Goal: Task Accomplishment & Management: Manage account settings

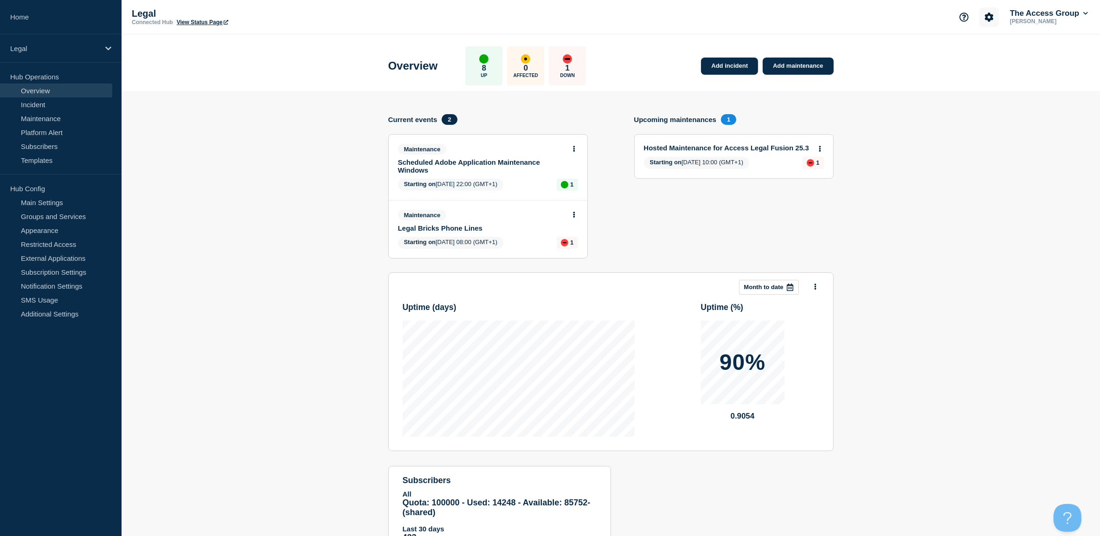
click at [986, 17] on icon "Account settings" at bounding box center [988, 17] width 9 height 9
click at [984, 57] on link "Team Members" at bounding box center [988, 55] width 48 height 8
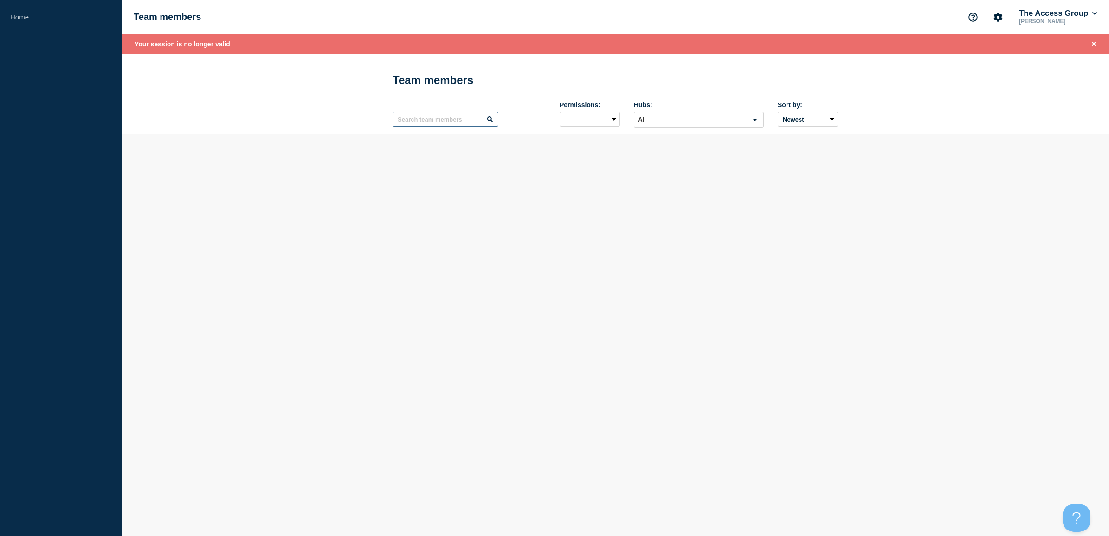
click at [417, 122] on input "text" at bounding box center [445, 119] width 106 height 15
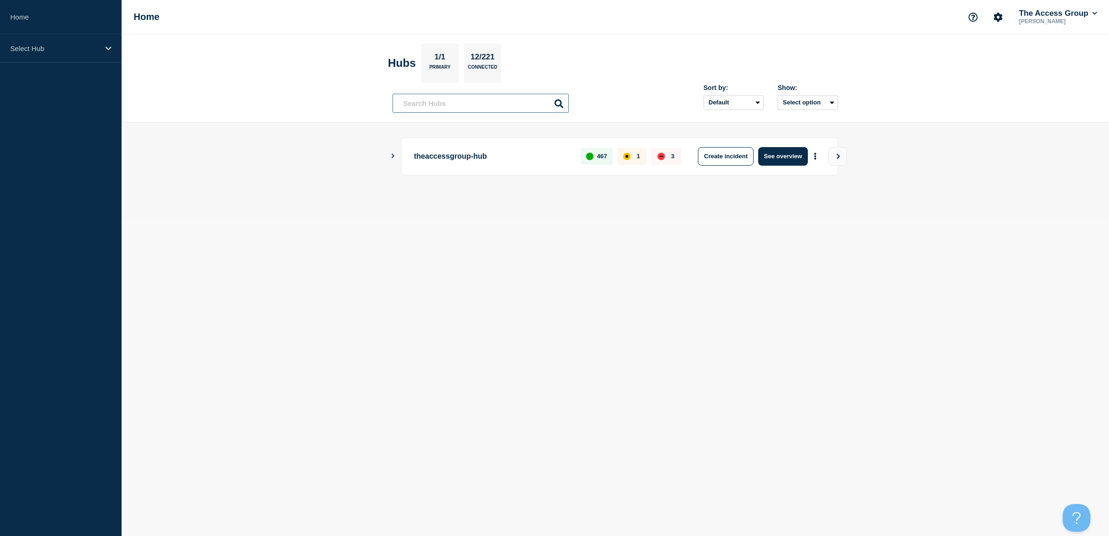
click at [448, 96] on input "text" at bounding box center [480, 103] width 176 height 19
type input "o"
type input "oliv"
click at [1002, 16] on button "Account settings" at bounding box center [997, 16] width 19 height 19
click at [988, 63] on link "General Settings" at bounding box center [998, 66] width 52 height 8
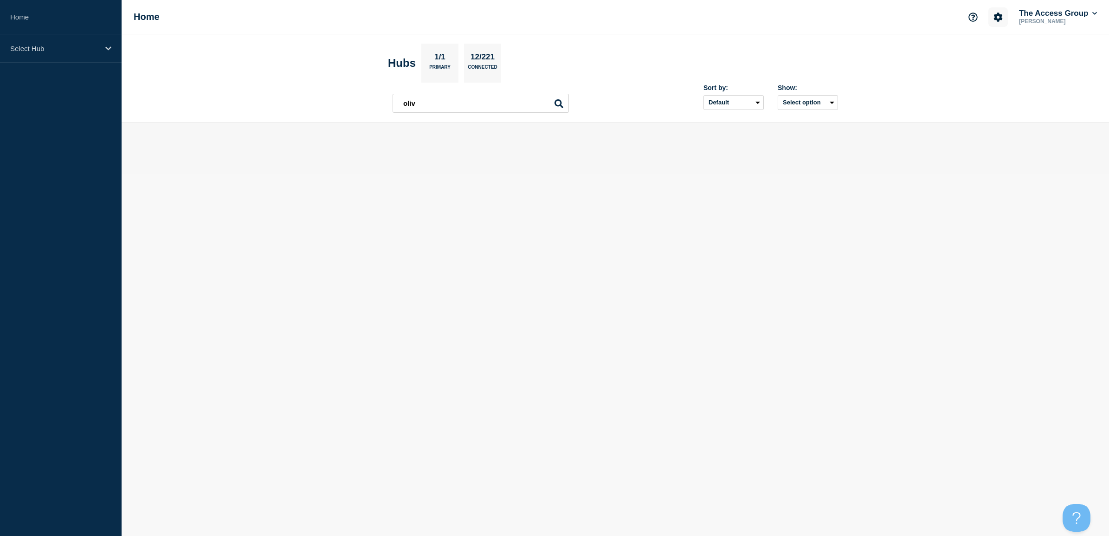
click at [1000, 13] on icon "Account settings" at bounding box center [997, 17] width 9 height 9
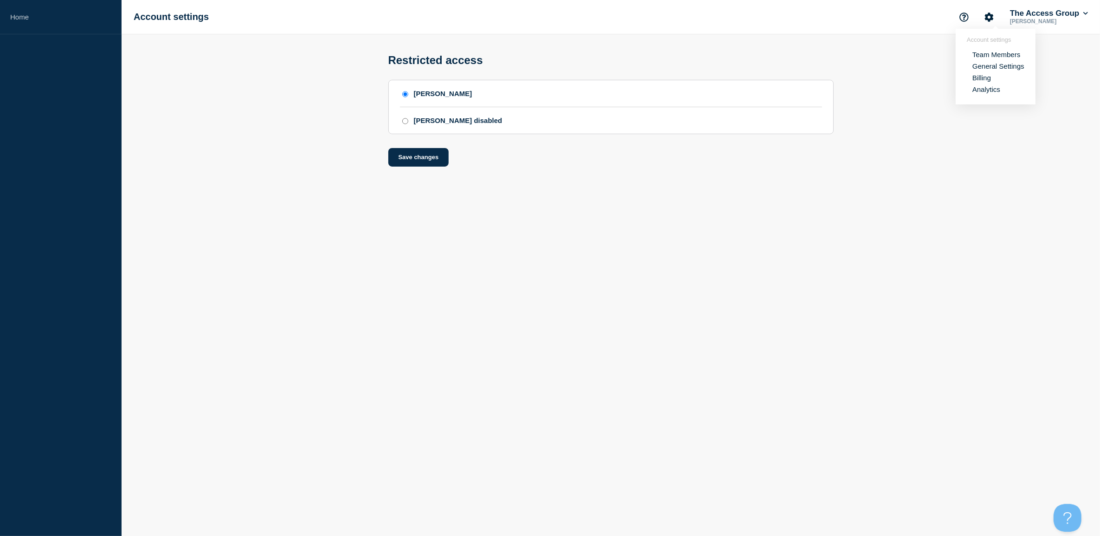
click at [993, 53] on link "Team Members" at bounding box center [996, 55] width 48 height 8
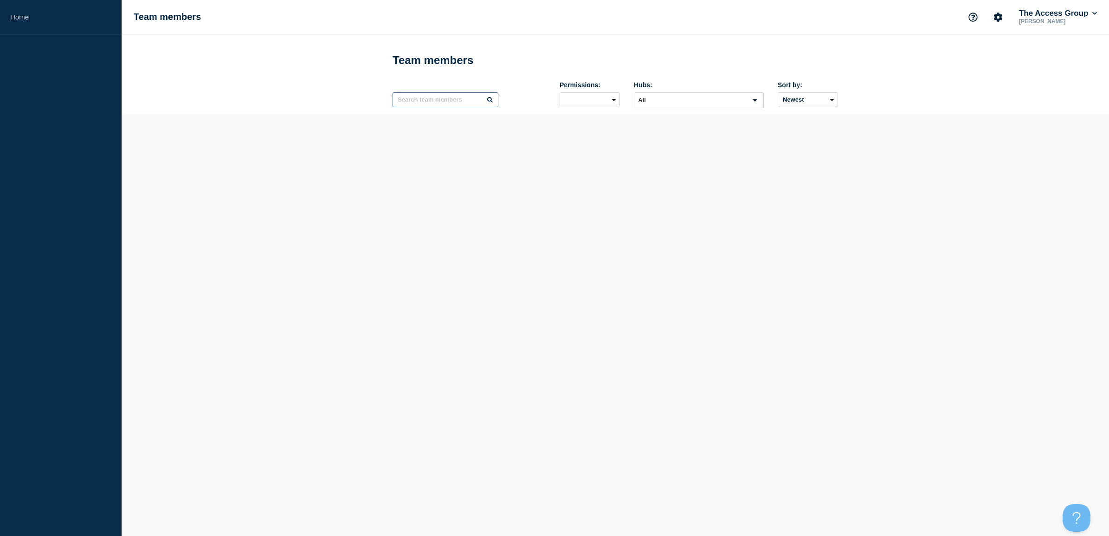
click at [428, 99] on input "text" at bounding box center [445, 99] width 106 height 15
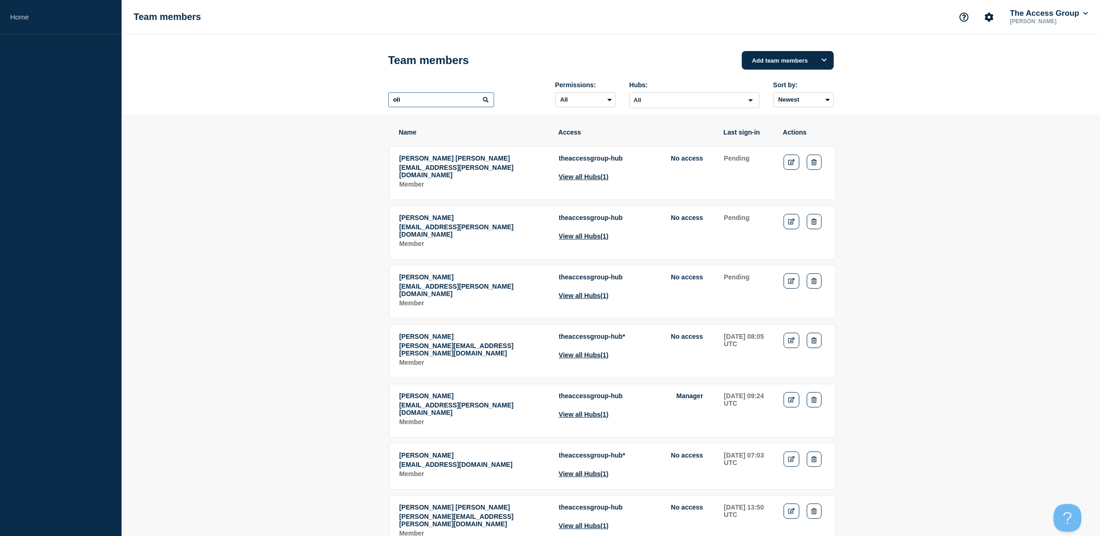
type input "oliv"
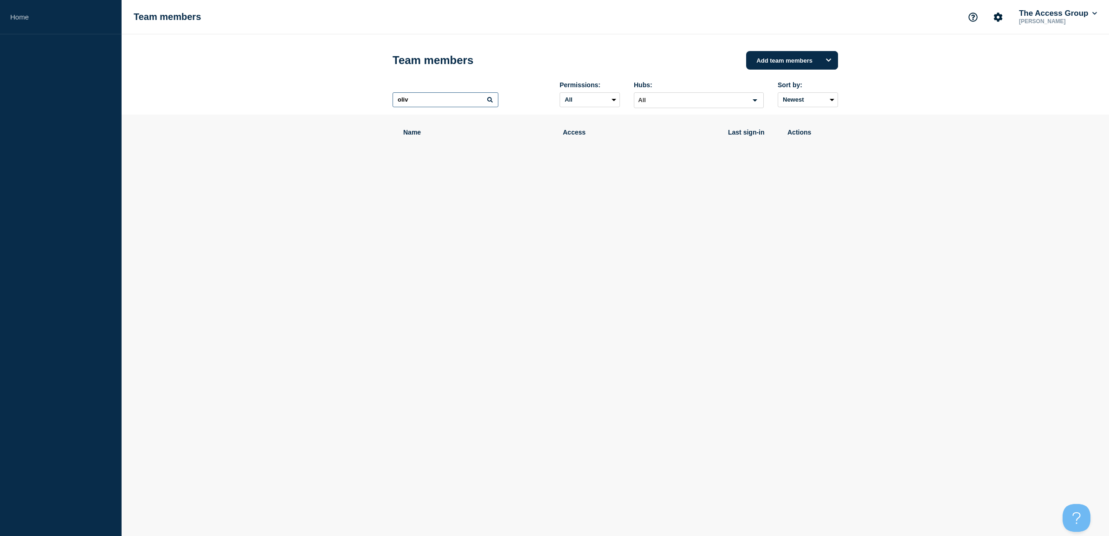
drag, startPoint x: 437, startPoint y: 108, endPoint x: 288, endPoint y: 88, distance: 151.1
click at [288, 88] on header "Team members Add team members oliv Permissions: All Admin Manager Editor No acc…" at bounding box center [615, 74] width 987 height 80
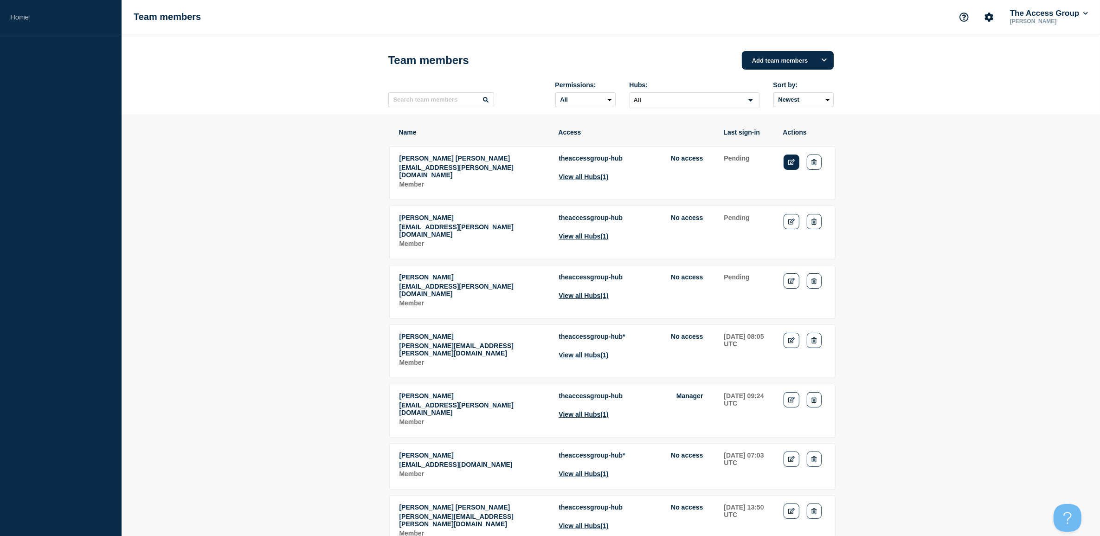
click at [789, 161] on icon "Edit" at bounding box center [791, 162] width 7 height 6
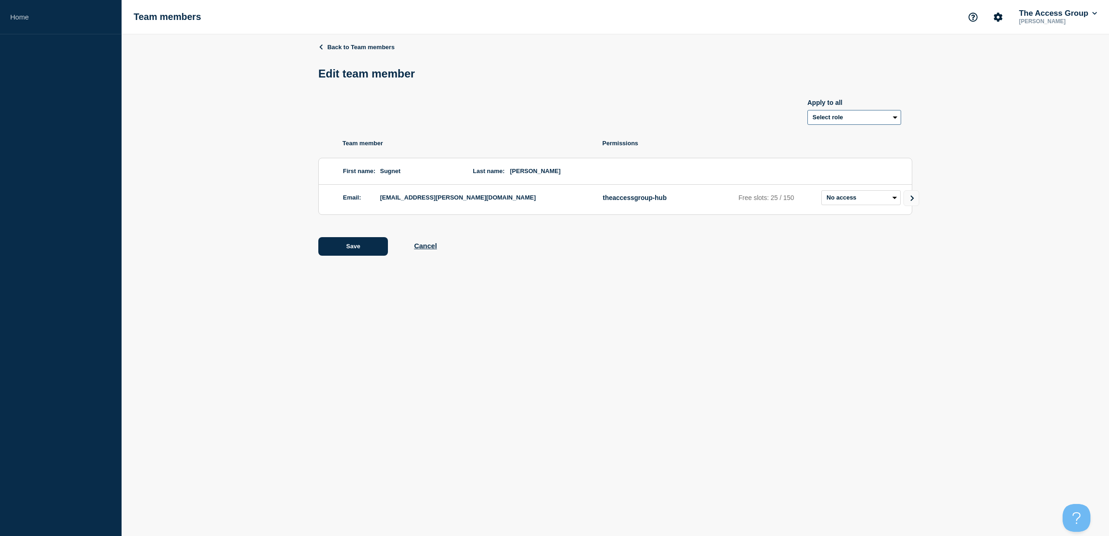
click at [833, 118] on select "Select role Admin Manager Editor" at bounding box center [854, 117] width 94 height 15
select select "1"
click at [365, 247] on button "Save" at bounding box center [353, 246] width 70 height 19
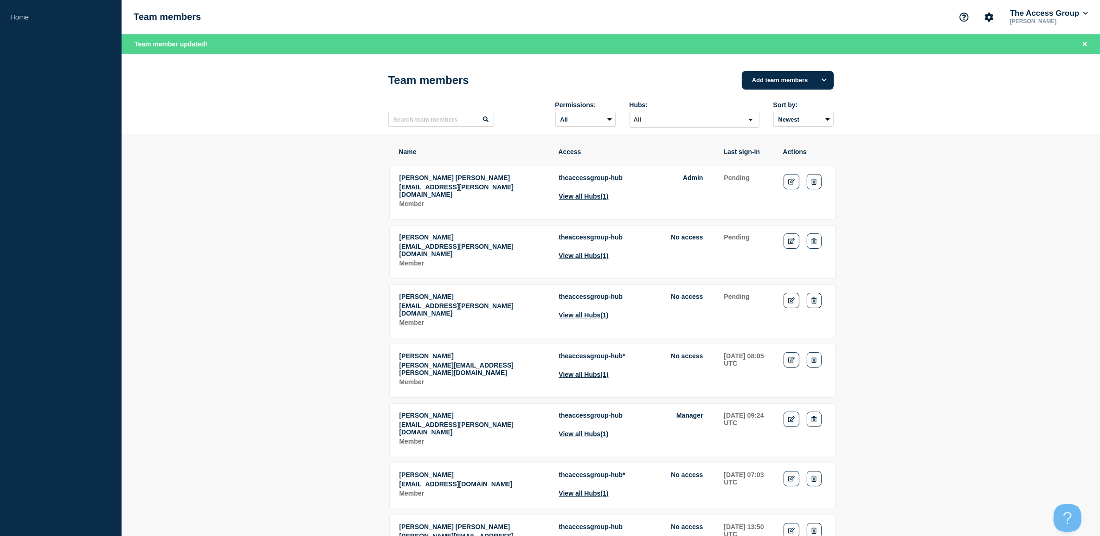
click at [795, 237] on link "Edit" at bounding box center [791, 240] width 16 height 15
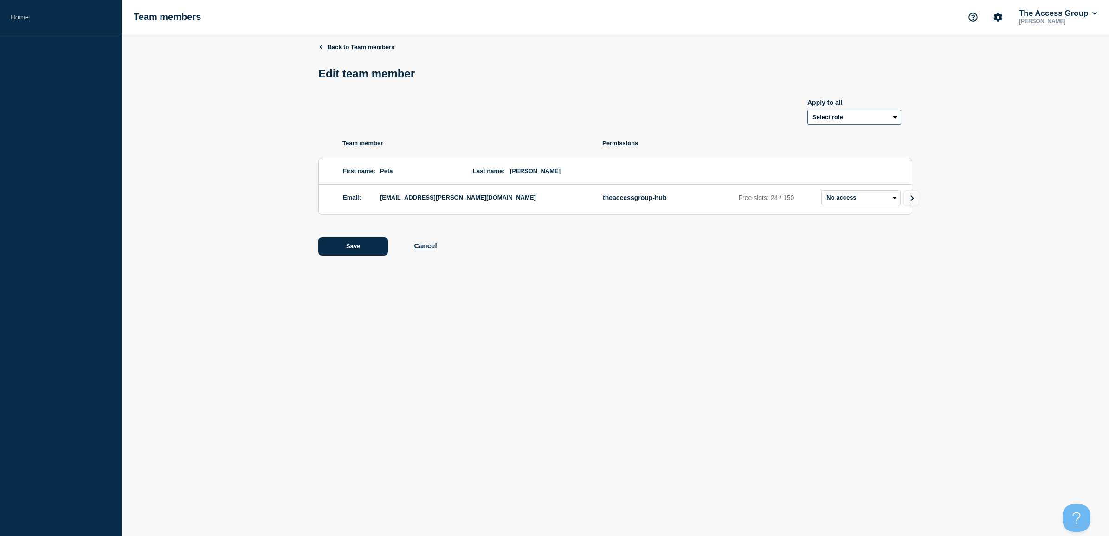
click at [839, 114] on select "Select role Admin Manager Editor" at bounding box center [854, 117] width 94 height 15
select select "1"
click at [397, 243] on div "Save Cancel" at bounding box center [615, 246] width 594 height 19
click at [363, 247] on button "Save" at bounding box center [353, 246] width 70 height 19
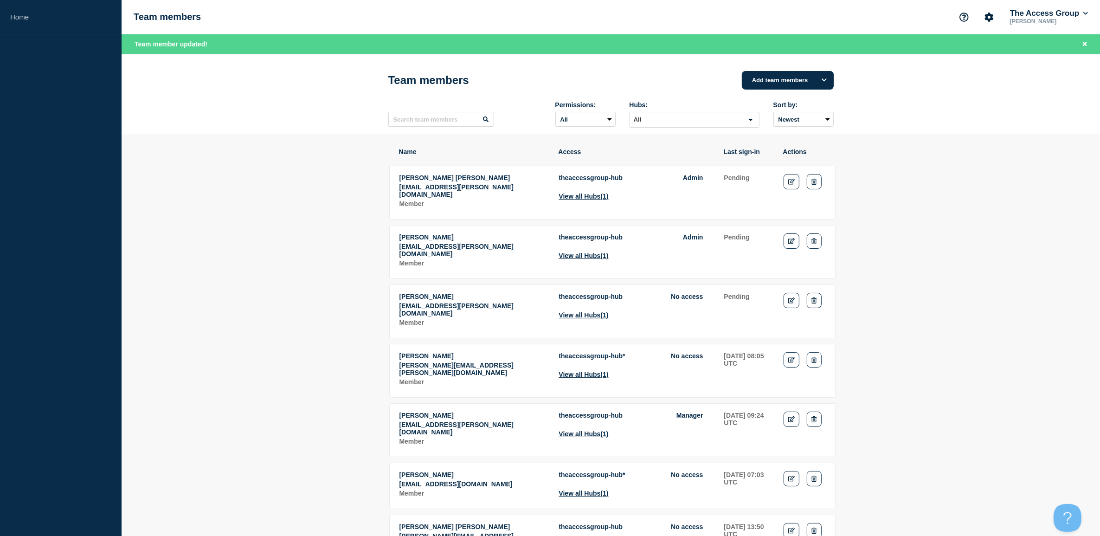
click at [792, 297] on icon "Edit" at bounding box center [791, 300] width 7 height 6
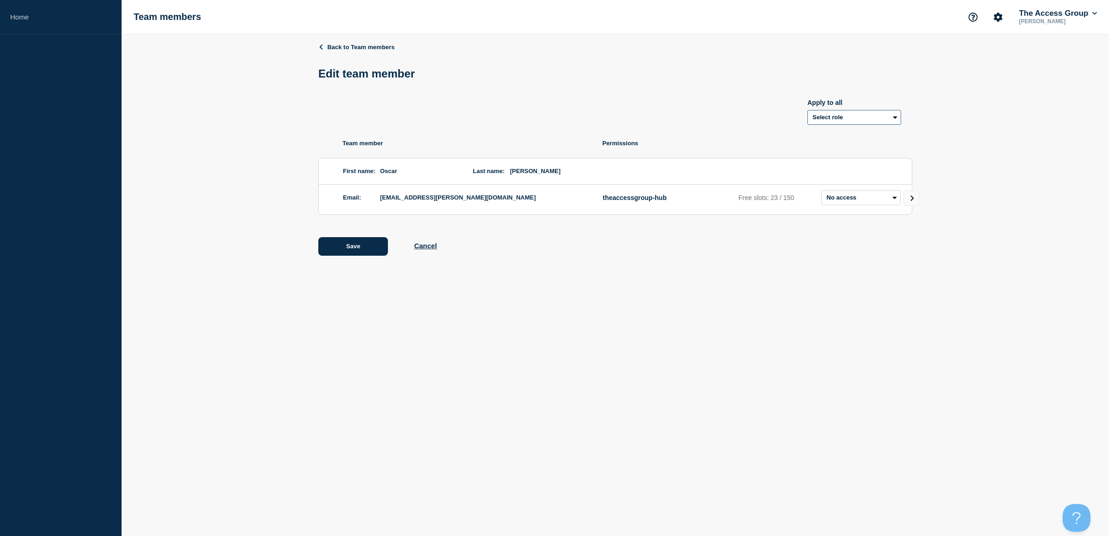
click at [854, 112] on select "Select role Admin Manager Editor" at bounding box center [854, 117] width 94 height 15
select select "1"
click at [368, 247] on button "Save" at bounding box center [353, 246] width 70 height 19
